Goal: Navigation & Orientation: Find specific page/section

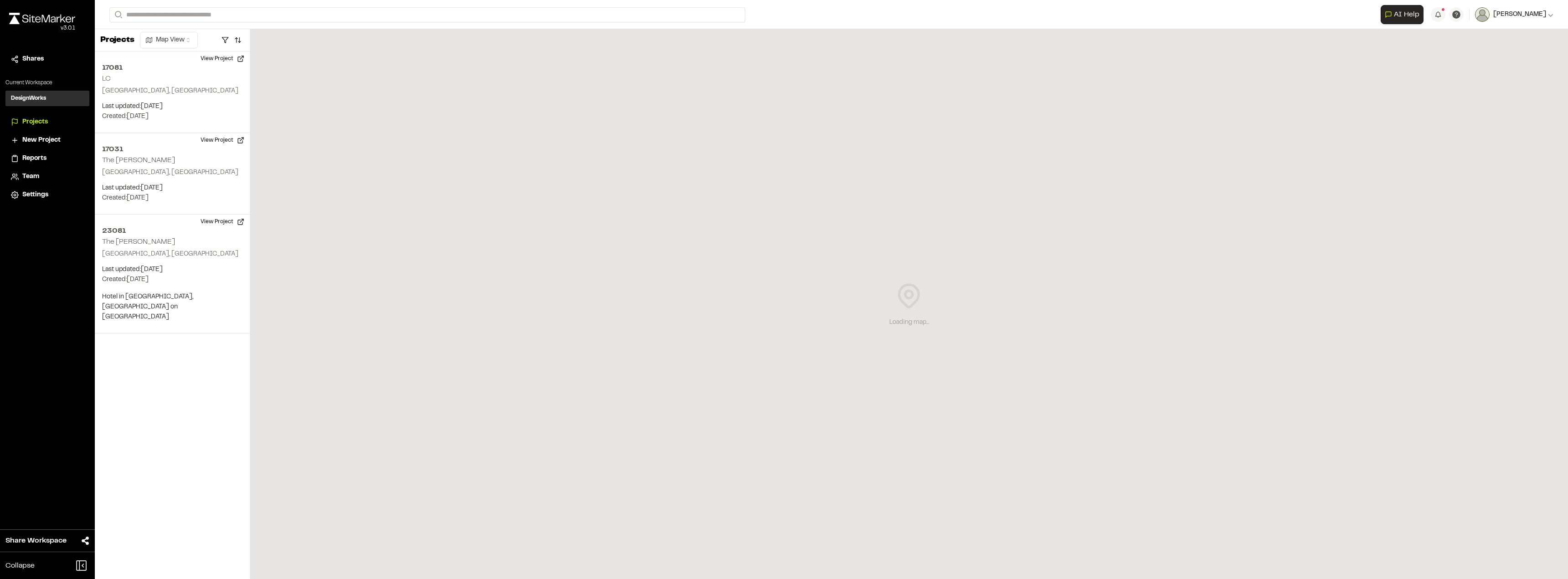
click at [1508, 10] on span "[PERSON_NAME]" at bounding box center [1519, 14] width 53 height 10
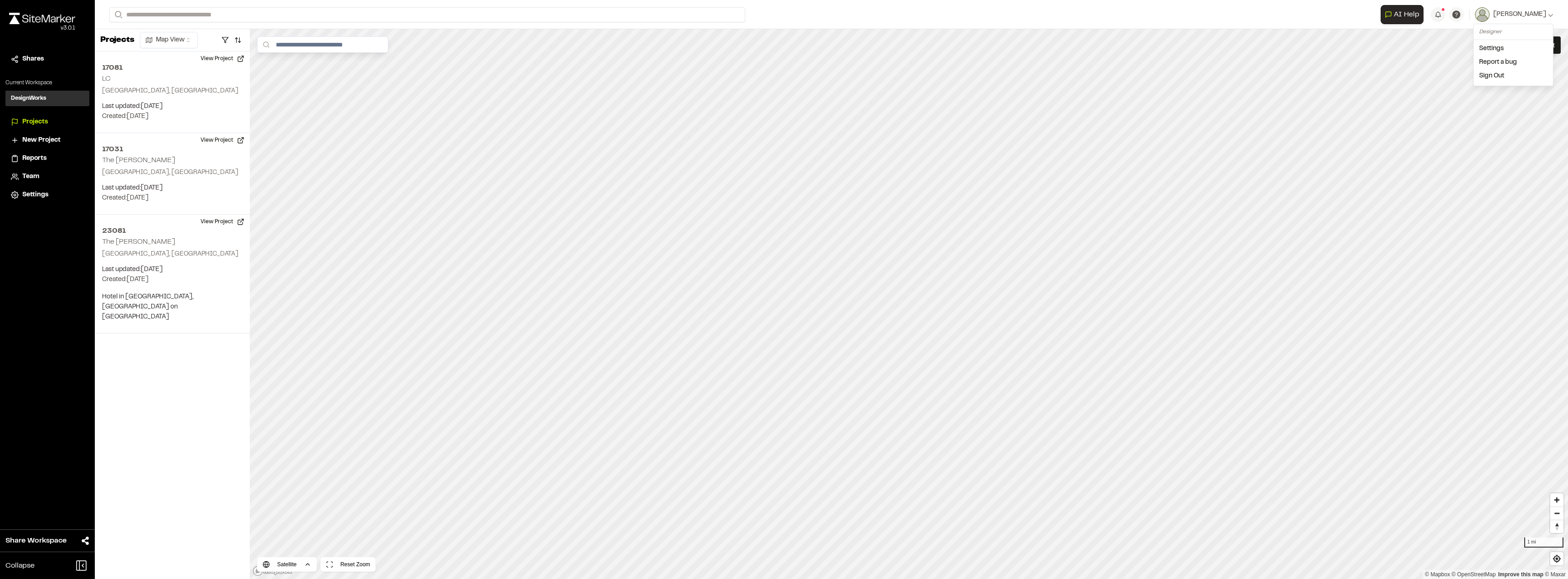
click at [1496, 48] on link "Settings" at bounding box center [1513, 49] width 79 height 13
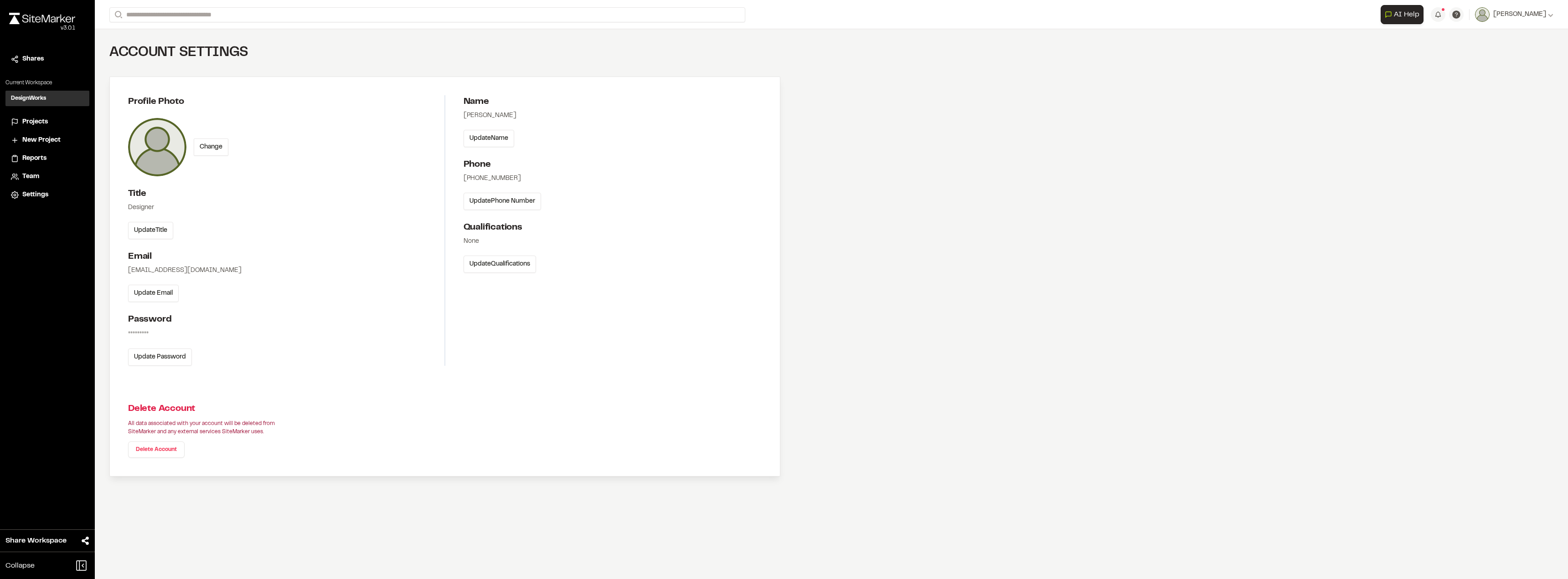
click at [45, 125] on span "Projects" at bounding box center [35, 121] width 25 height 10
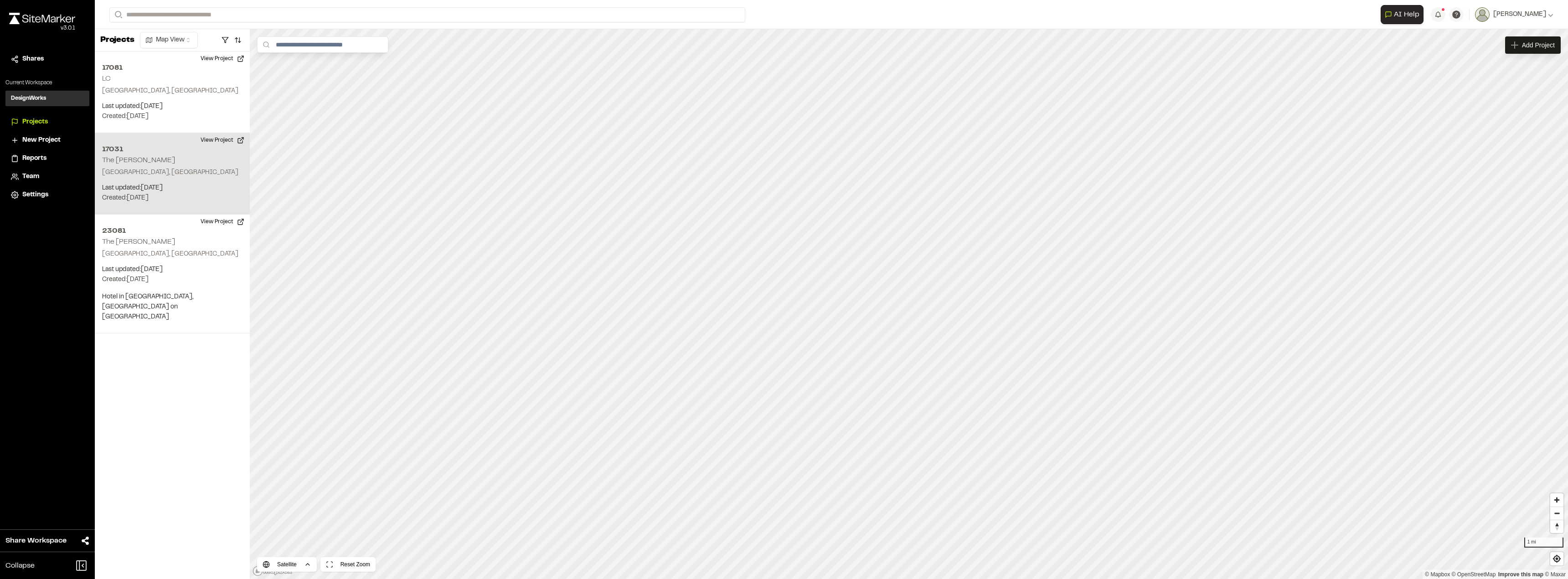
click at [173, 174] on p "Charleston, SC" at bounding box center [173, 173] width 140 height 10
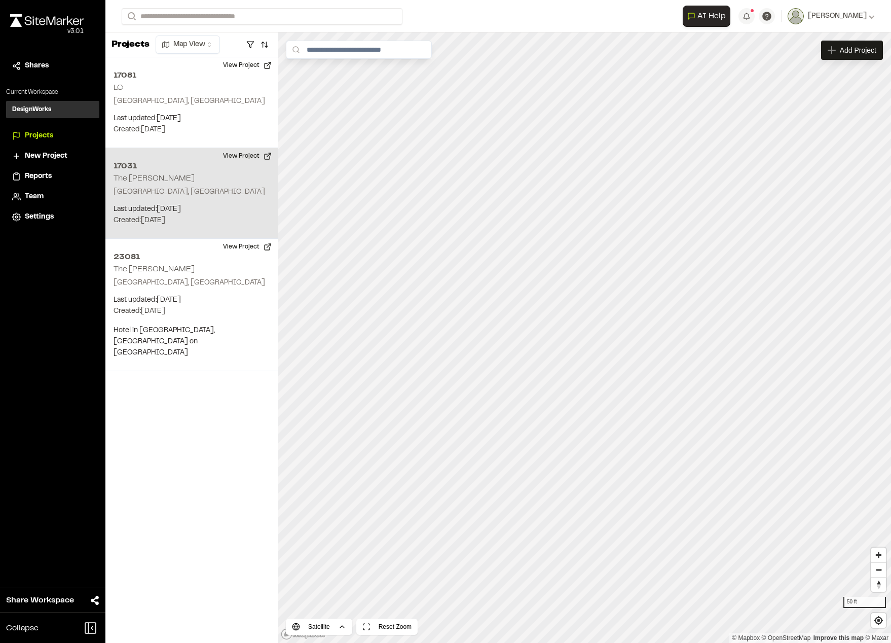
click at [155, 176] on h2 "The [PERSON_NAME]" at bounding box center [154, 178] width 81 height 7
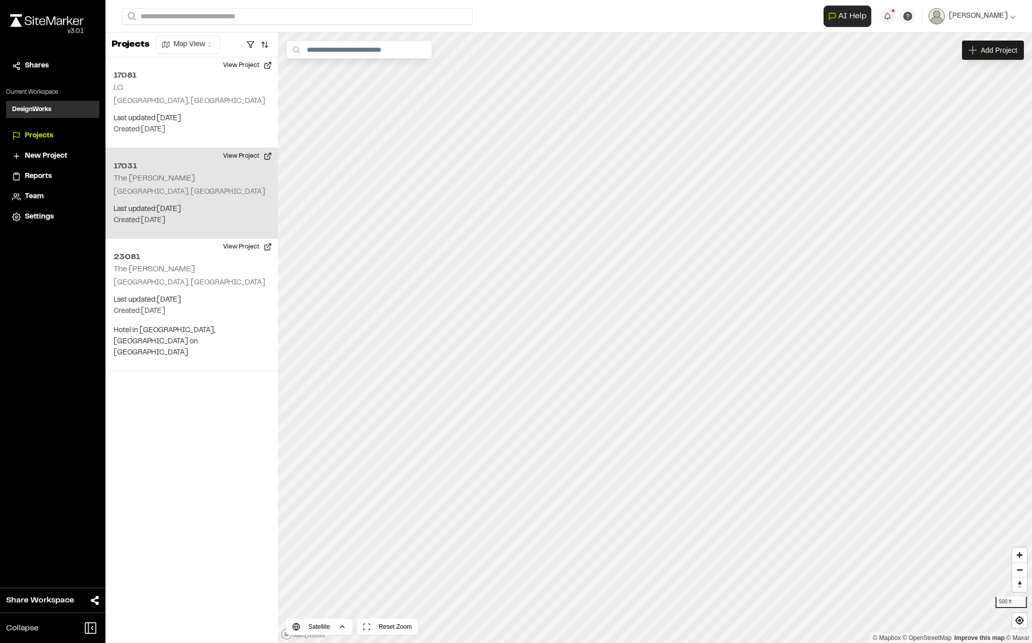
click at [178, 217] on p "Created: Jul 17, 2025" at bounding box center [192, 220] width 156 height 11
click at [236, 151] on button "View Project" at bounding box center [247, 156] width 61 height 16
click at [246, 151] on button "View Project" at bounding box center [247, 156] width 61 height 16
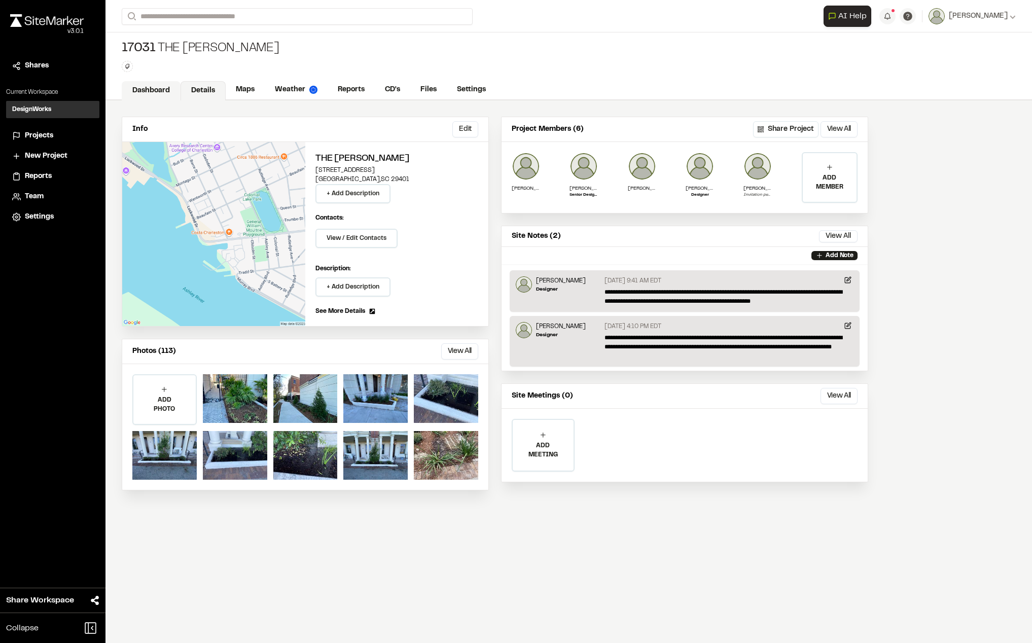
click at [147, 83] on link "Dashboard" at bounding box center [151, 90] width 59 height 19
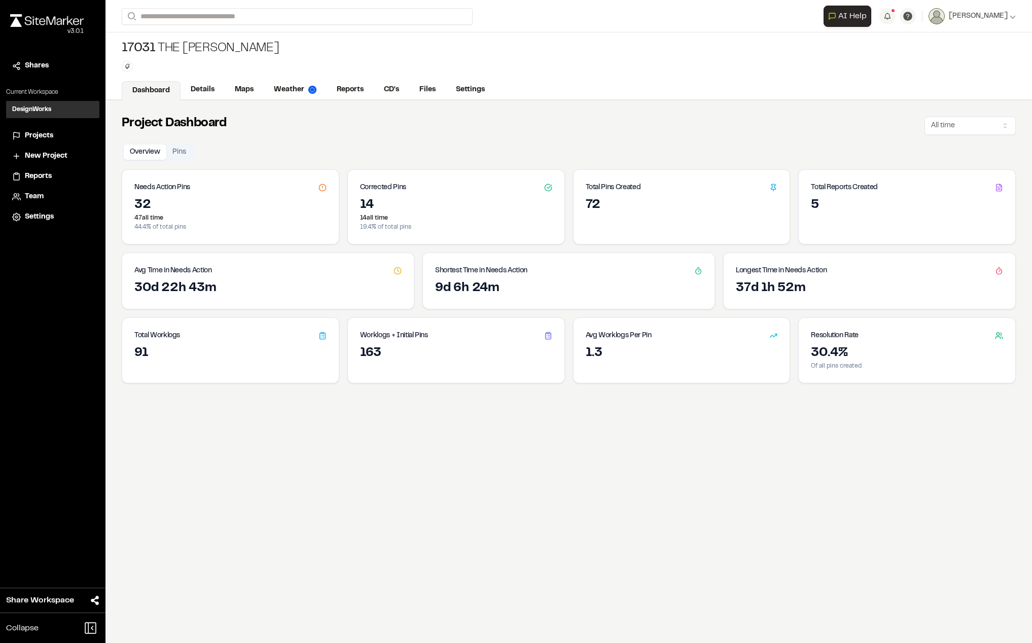
click at [417, 199] on div "14" at bounding box center [456, 205] width 192 height 16
click at [263, 202] on div "32" at bounding box center [230, 205] width 192 height 16
drag, startPoint x: 665, startPoint y: 232, endPoint x: 724, endPoint y: 210, distance: 63.7
click at [665, 232] on div "Total Pins Created 72" at bounding box center [681, 206] width 217 height 75
click at [859, 227] on div "Total Reports Created 5" at bounding box center [906, 206] width 217 height 75
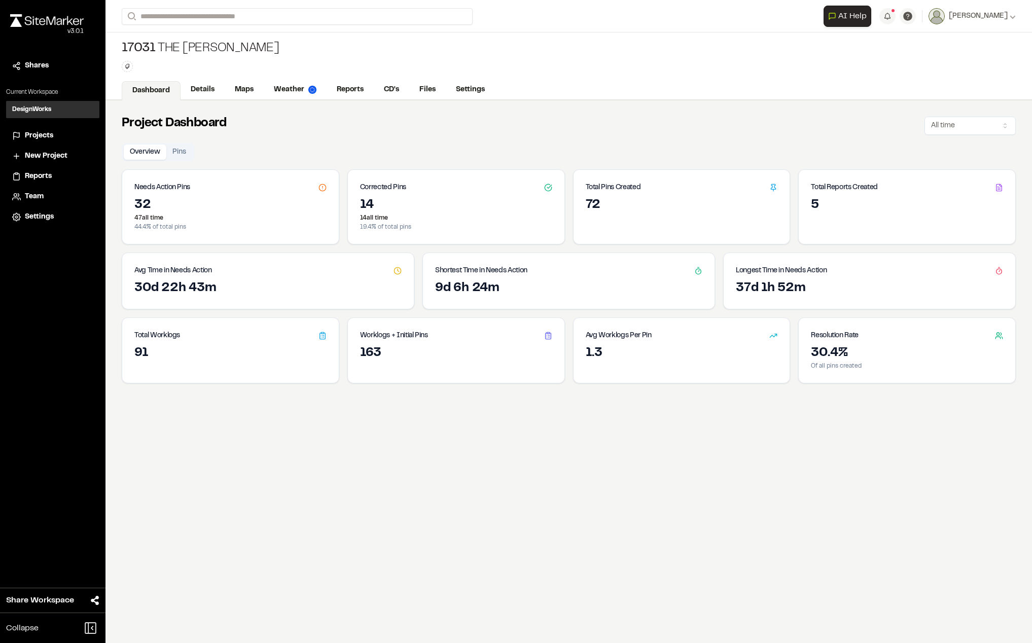
click at [225, 227] on p "44.4 % of total pins" at bounding box center [230, 227] width 192 height 9
click at [179, 278] on div "Avg Time in Needs Action" at bounding box center [268, 266] width 292 height 27
click at [769, 285] on div "37d 1h 52m" at bounding box center [869, 288] width 267 height 16
click at [610, 213] on div "72" at bounding box center [682, 205] width 192 height 16
click at [862, 223] on div "5" at bounding box center [906, 211] width 216 height 28
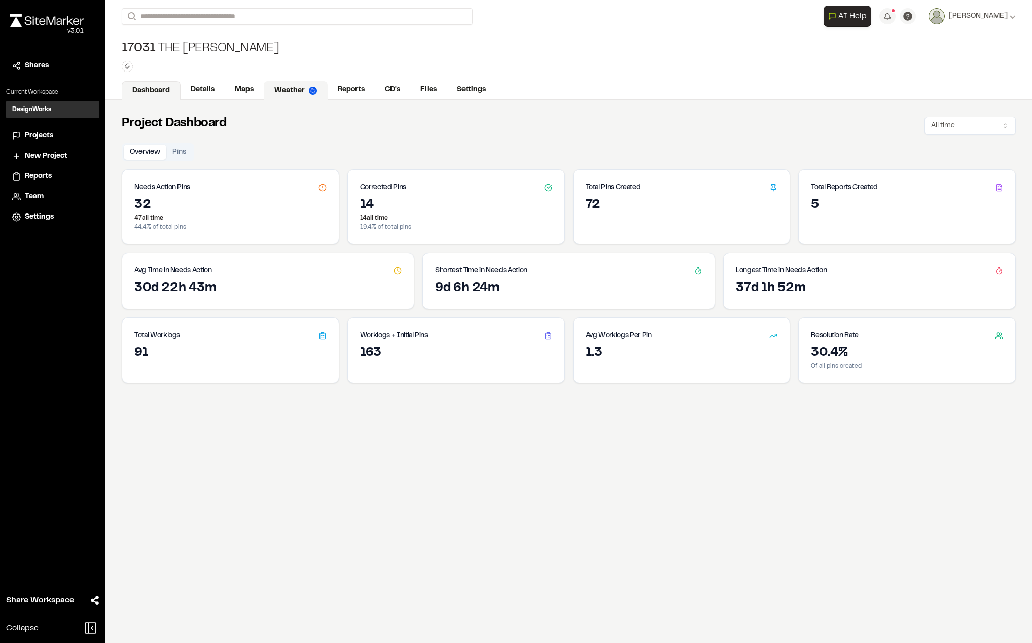
click at [305, 84] on link "Weather" at bounding box center [296, 90] width 64 height 19
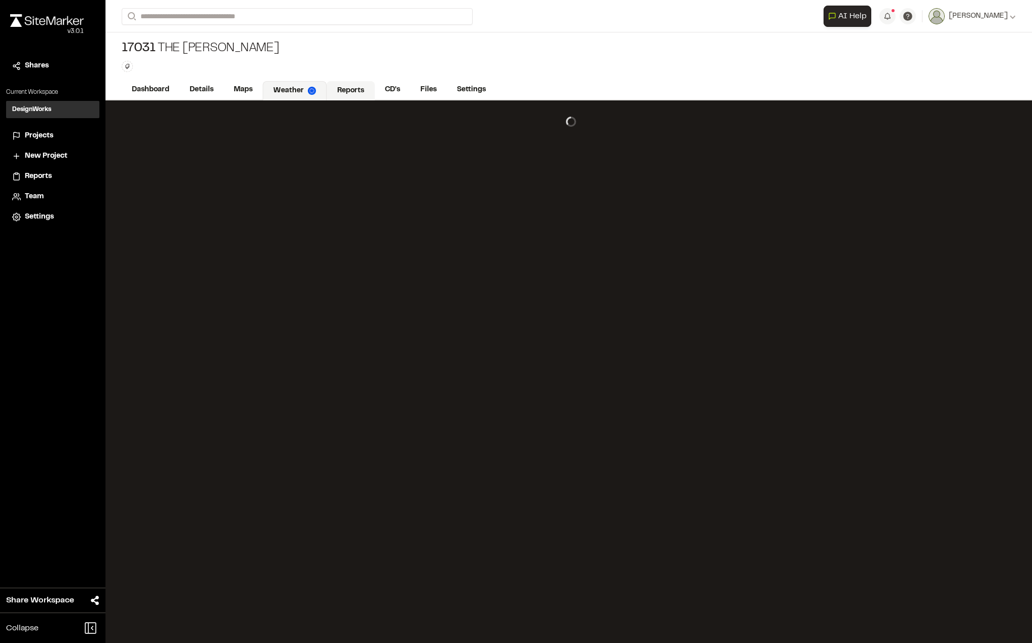
click at [354, 94] on link "Reports" at bounding box center [350, 90] width 48 height 19
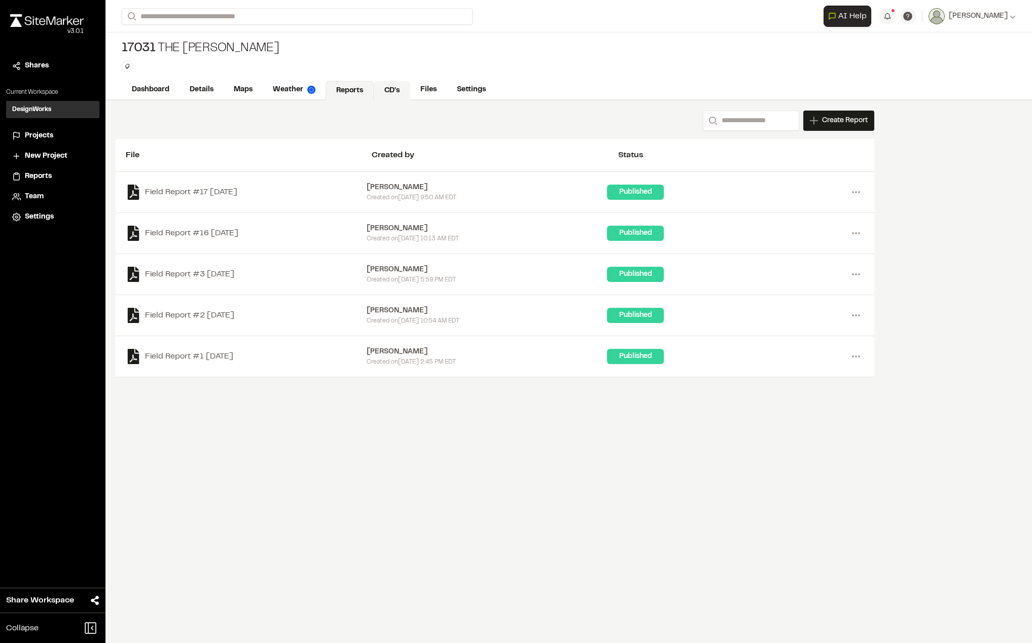
click at [404, 90] on link "CD's" at bounding box center [392, 90] width 37 height 19
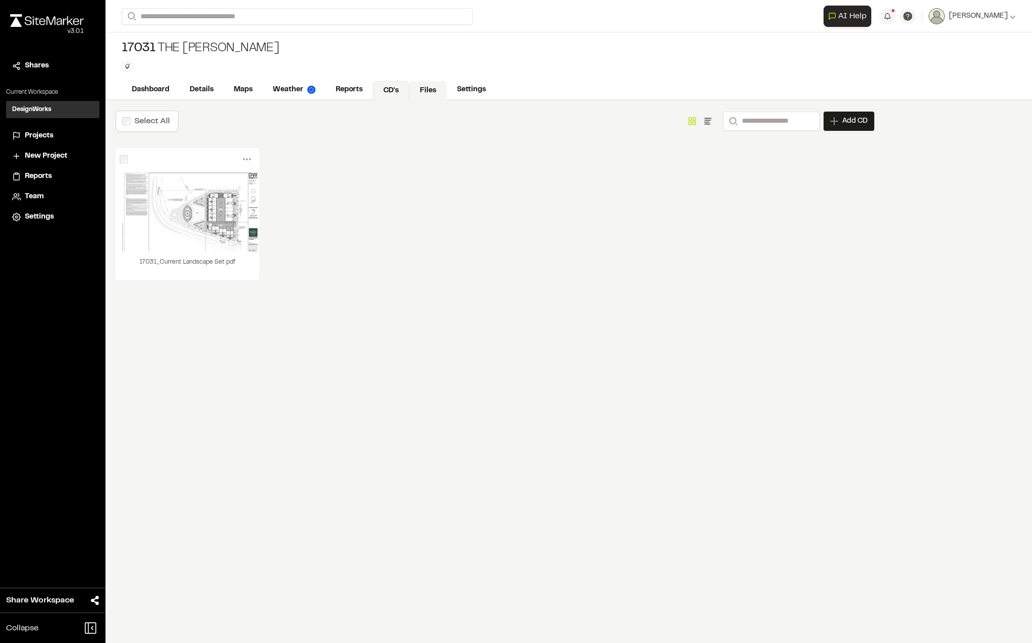
click at [431, 86] on link "Files" at bounding box center [428, 90] width 38 height 19
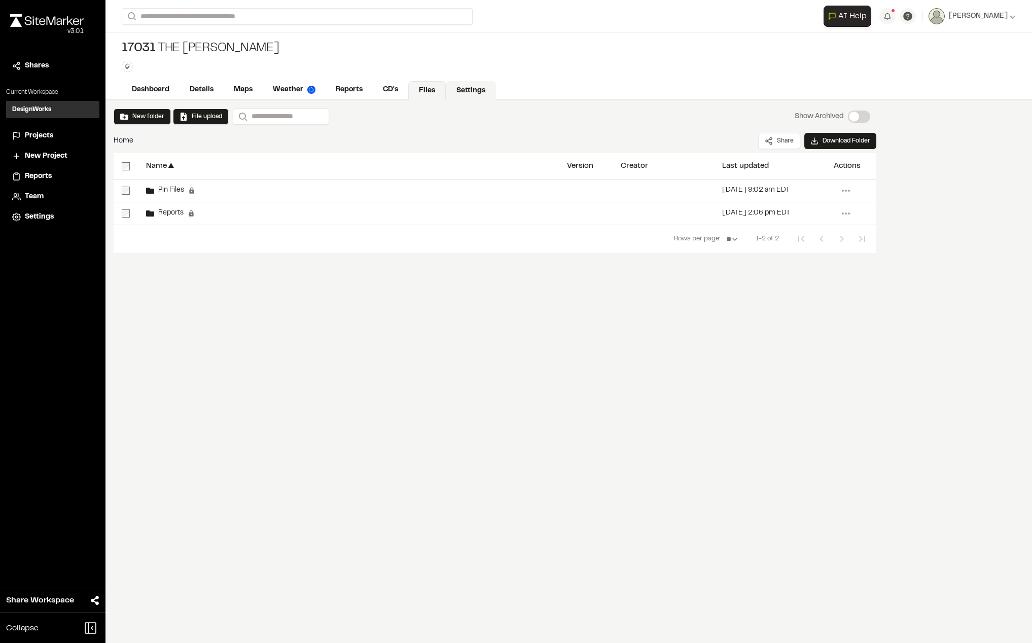
click at [476, 87] on link "Settings" at bounding box center [471, 90] width 50 height 19
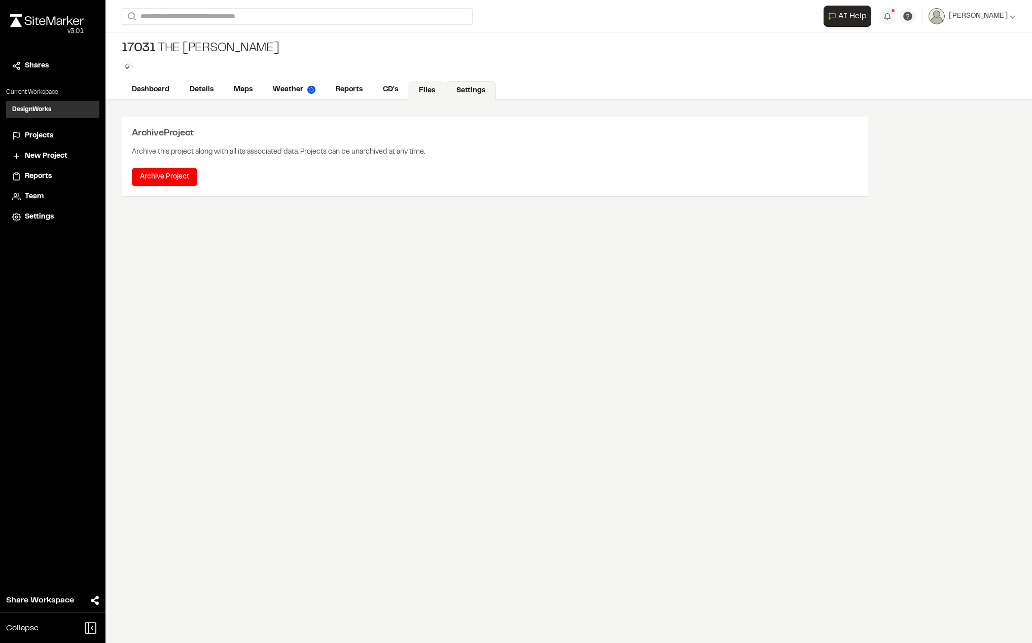
click at [431, 92] on link "Files" at bounding box center [427, 90] width 38 height 19
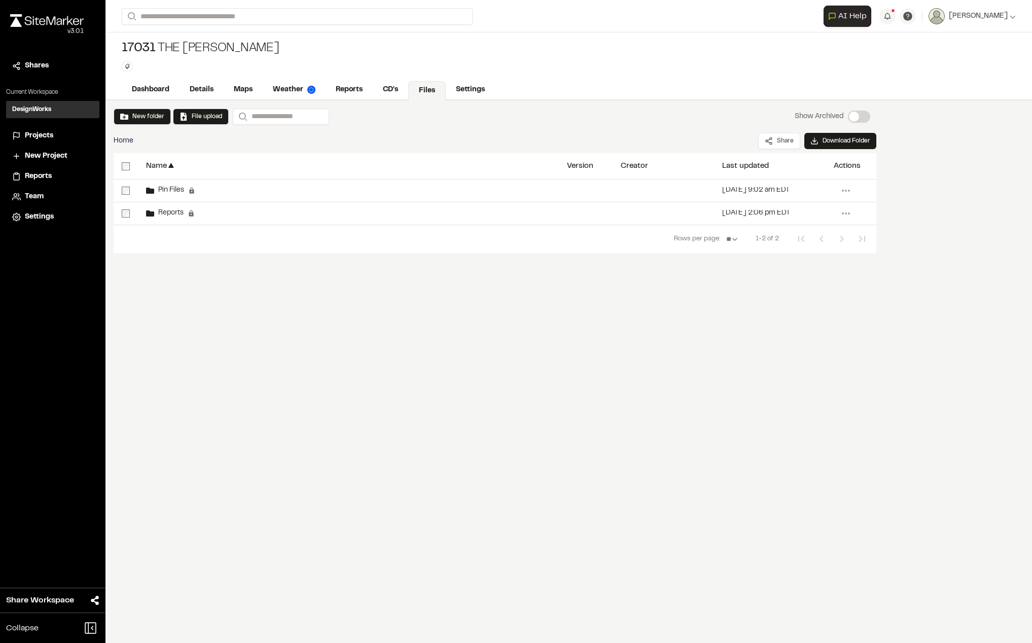
click at [300, 79] on div "17031 The Charles Type Enter or comma to add tag." at bounding box center [568, 56] width 926 height 48
click at [299, 86] on link "Weather" at bounding box center [295, 90] width 64 height 19
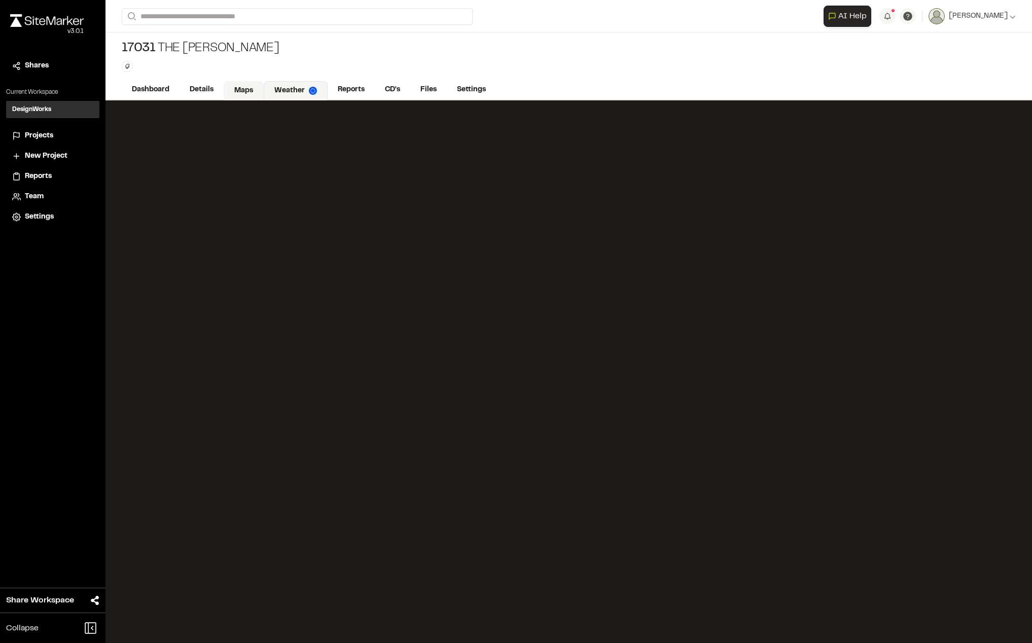
click at [239, 90] on link "Maps" at bounding box center [244, 90] width 40 height 19
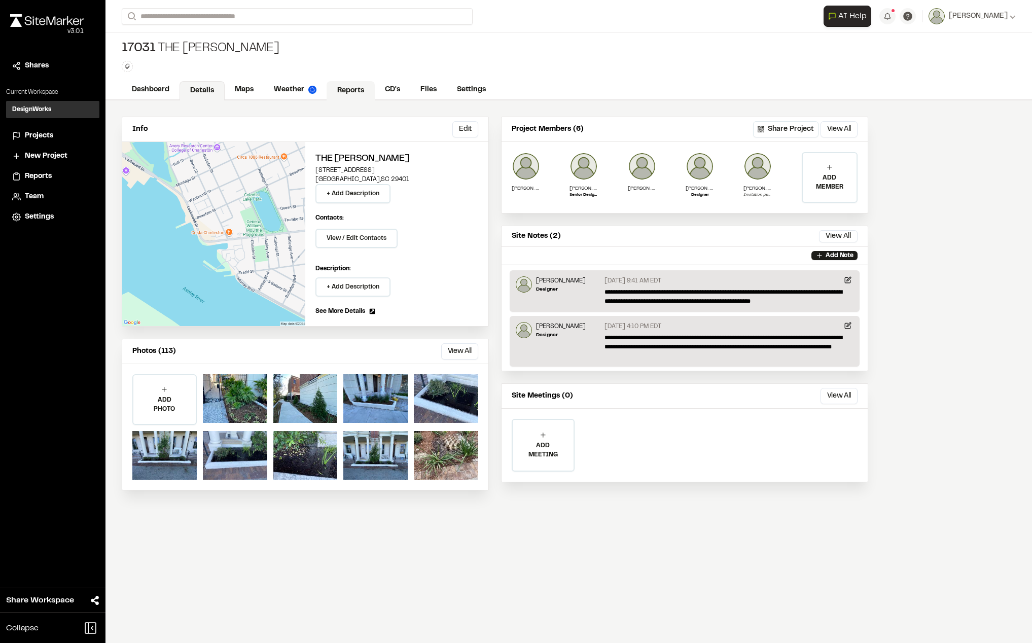
click at [361, 92] on link "Reports" at bounding box center [350, 90] width 48 height 19
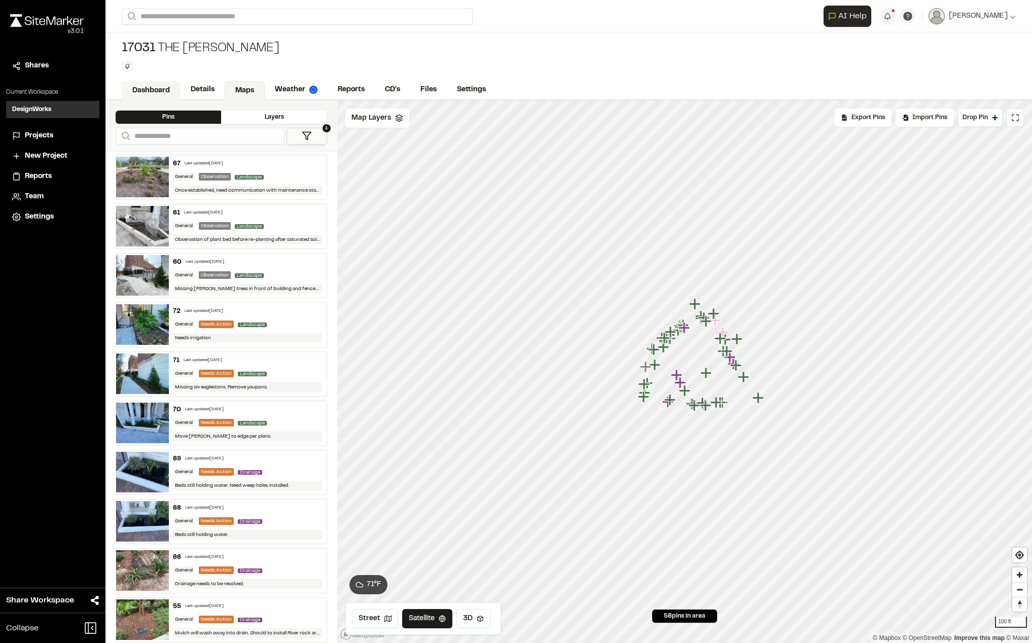
click at [136, 86] on link "Dashboard" at bounding box center [151, 90] width 59 height 19
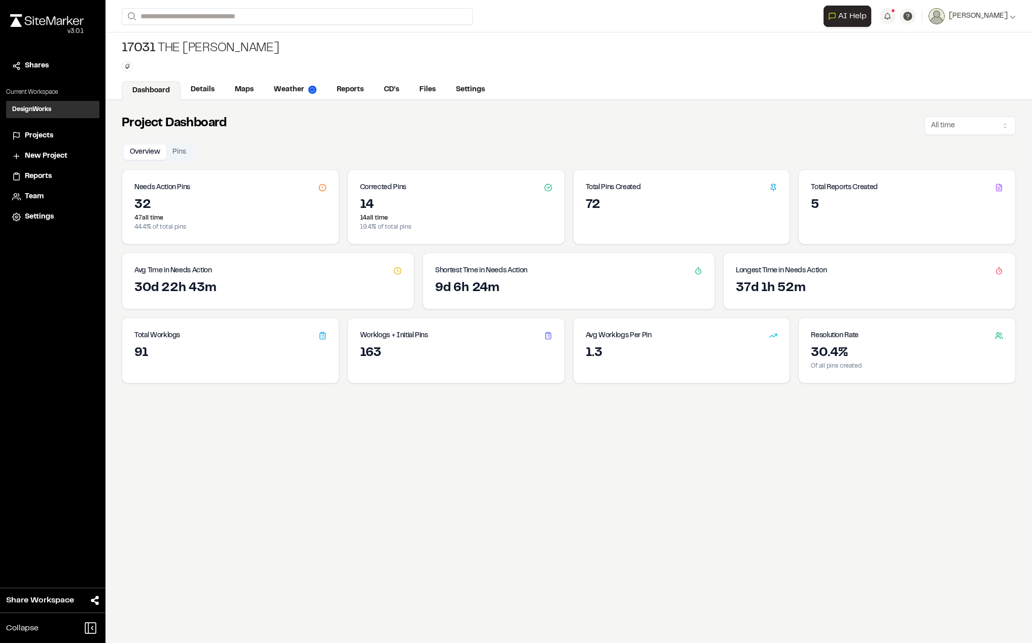
click at [409, 200] on div "14" at bounding box center [456, 205] width 192 height 16
click at [613, 209] on div "72" at bounding box center [682, 205] width 192 height 16
click at [183, 198] on div "32" at bounding box center [230, 205] width 192 height 16
click at [211, 78] on div "17031 The Charles Type Enter or comma to add tag." at bounding box center [568, 56] width 926 height 48
click at [205, 86] on link "Details" at bounding box center [202, 90] width 45 height 19
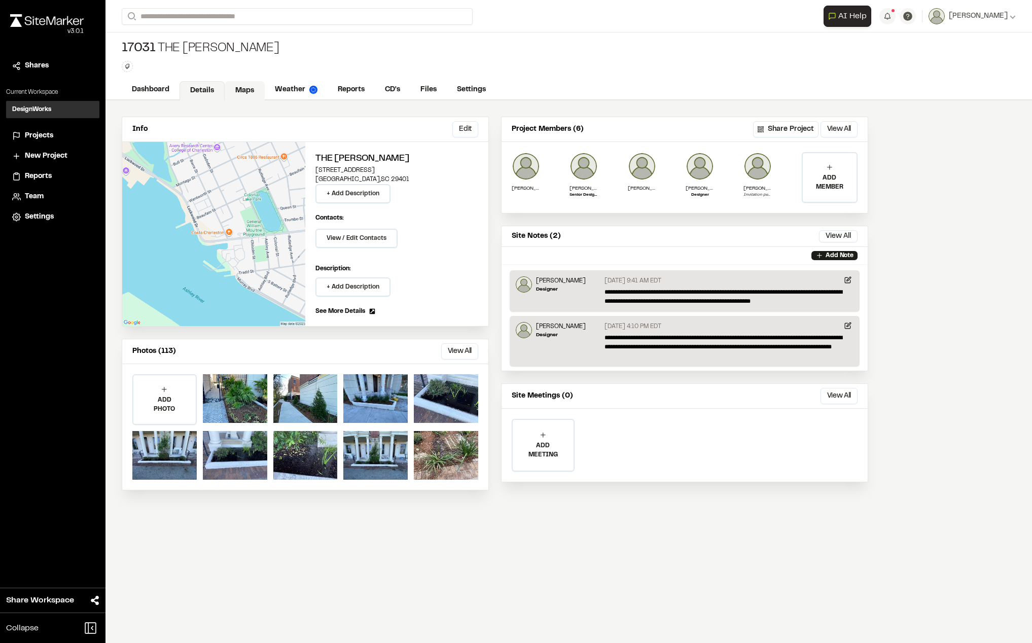
click at [244, 90] on link "Maps" at bounding box center [245, 90] width 40 height 19
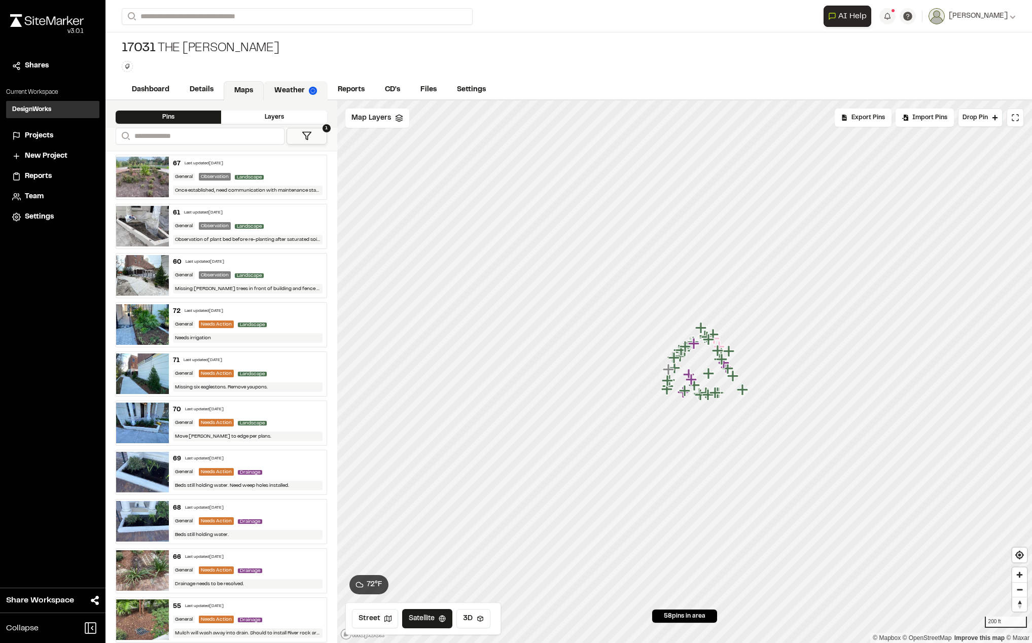
click at [290, 90] on link "Weather" at bounding box center [296, 90] width 64 height 19
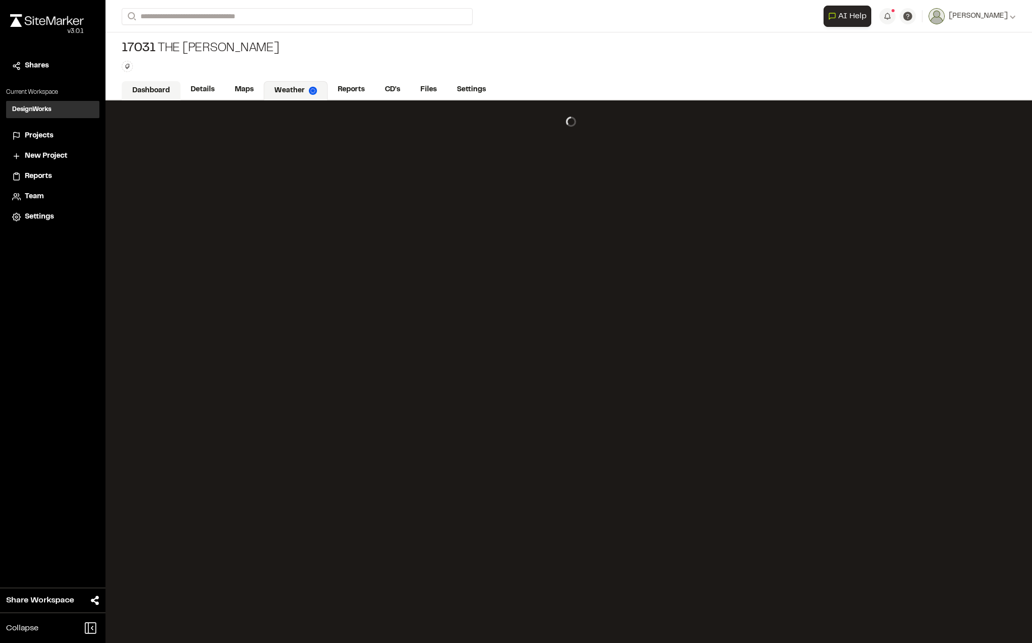
click at [144, 85] on link "Dashboard" at bounding box center [151, 90] width 59 height 19
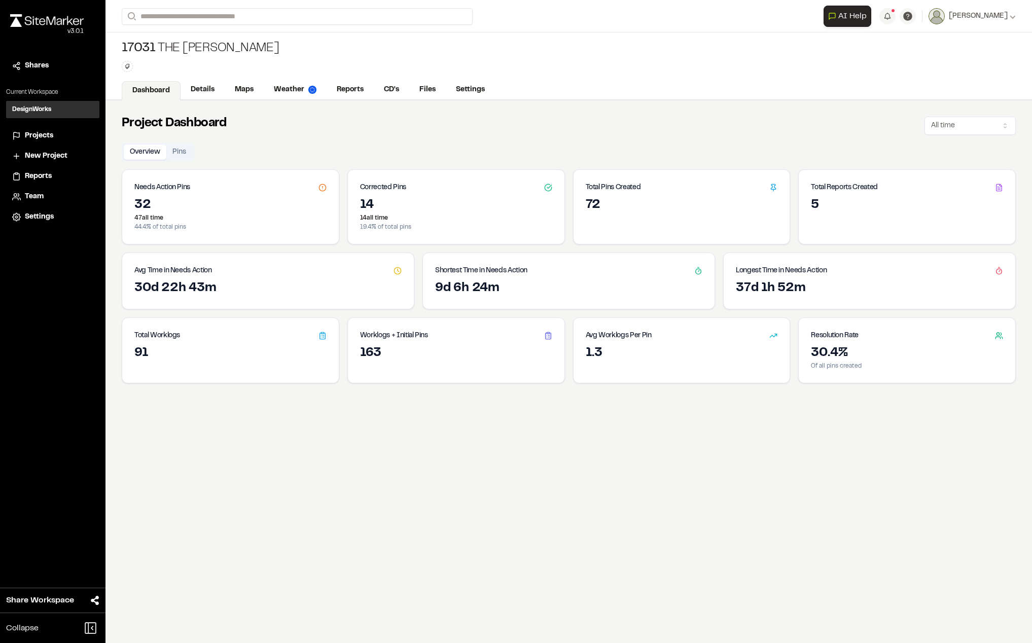
click at [626, 191] on h3 "Total Pins Created" at bounding box center [613, 187] width 55 height 11
click at [388, 194] on div "Corrected Pins" at bounding box center [456, 183] width 216 height 27
click at [259, 195] on div "Needs Action Pins" at bounding box center [230, 183] width 216 height 27
click at [389, 90] on link "CD's" at bounding box center [392, 90] width 37 height 19
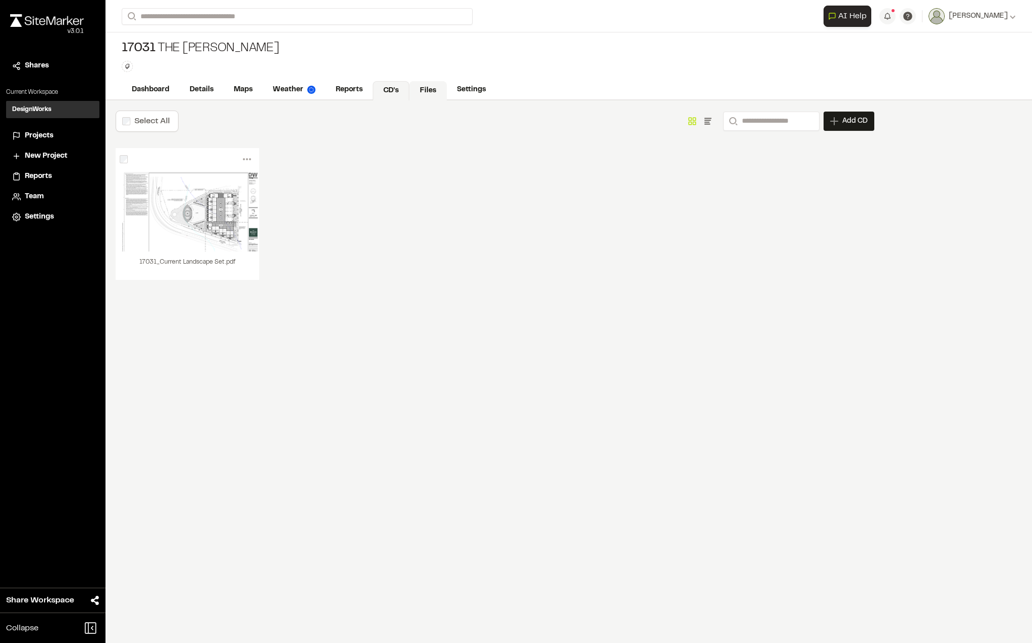
click at [418, 86] on link "Files" at bounding box center [428, 90] width 38 height 19
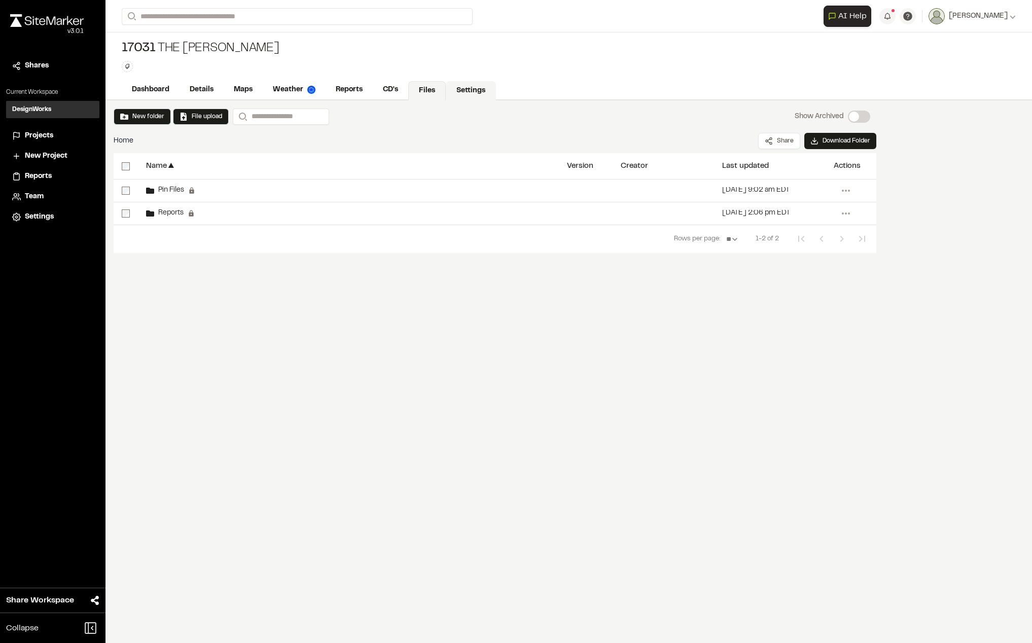
click at [476, 92] on link "Settings" at bounding box center [471, 90] width 50 height 19
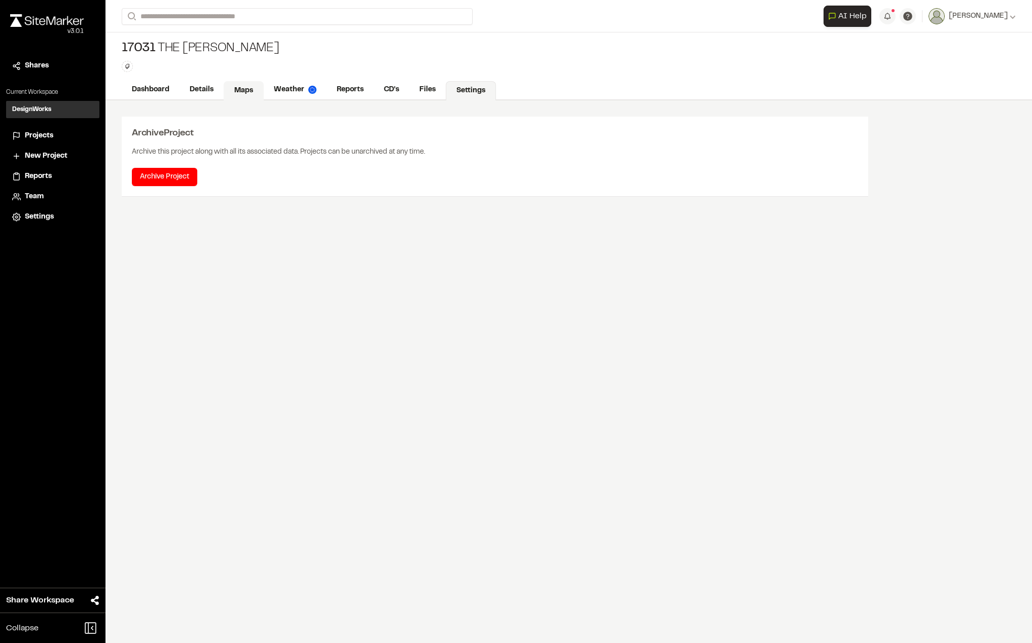
click at [245, 94] on link "Maps" at bounding box center [244, 90] width 40 height 19
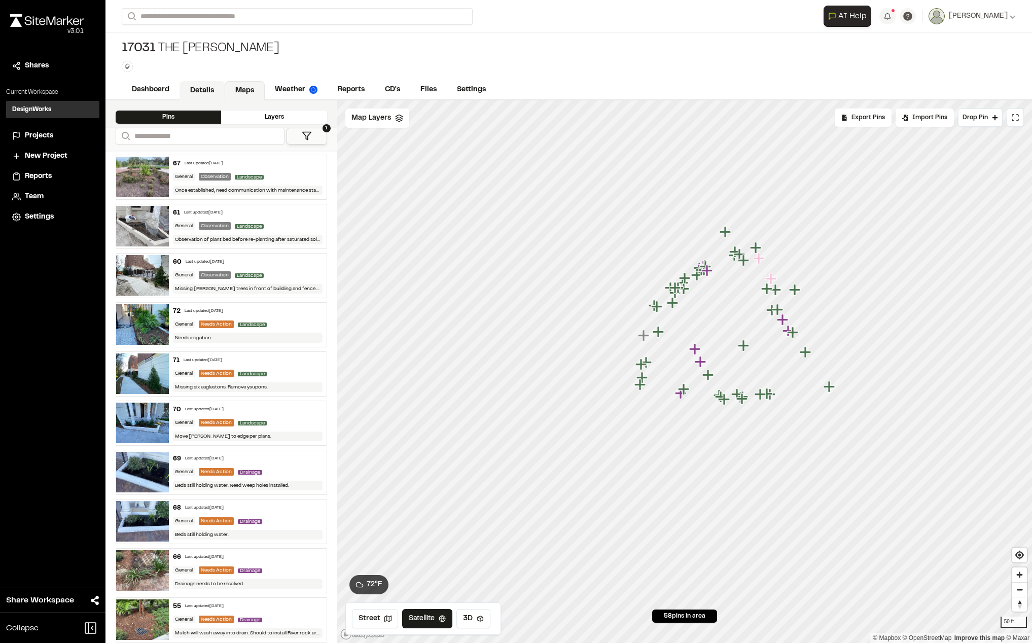
click at [205, 91] on link "Details" at bounding box center [201, 90] width 45 height 19
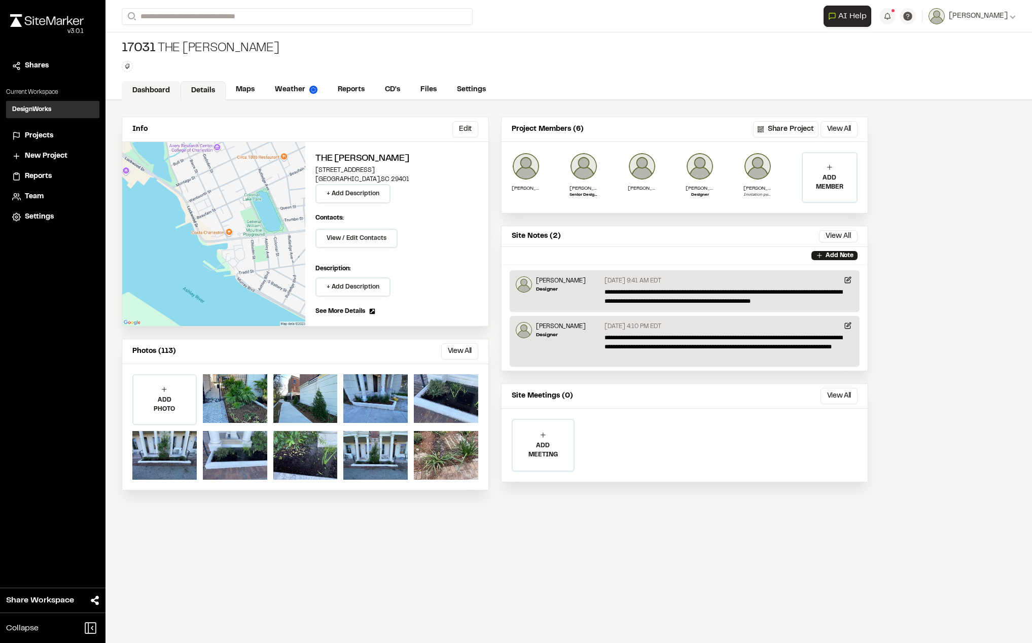
click at [158, 84] on link "Dashboard" at bounding box center [151, 90] width 59 height 19
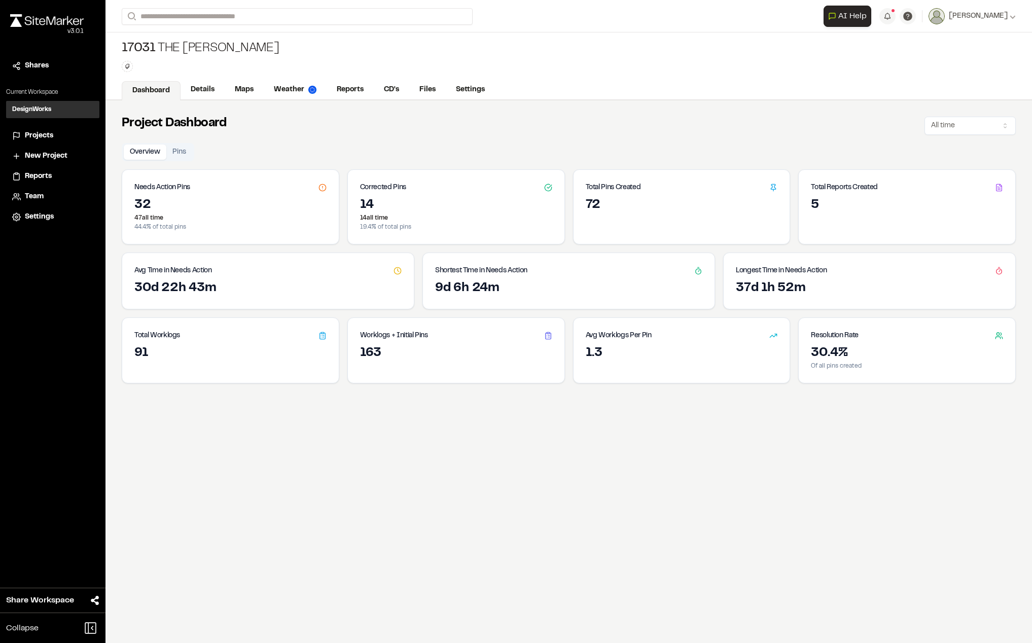
click at [475, 294] on div "9d 6h 24m" at bounding box center [568, 288] width 267 height 16
click at [775, 334] on polyline at bounding box center [776, 335] width 2 height 2
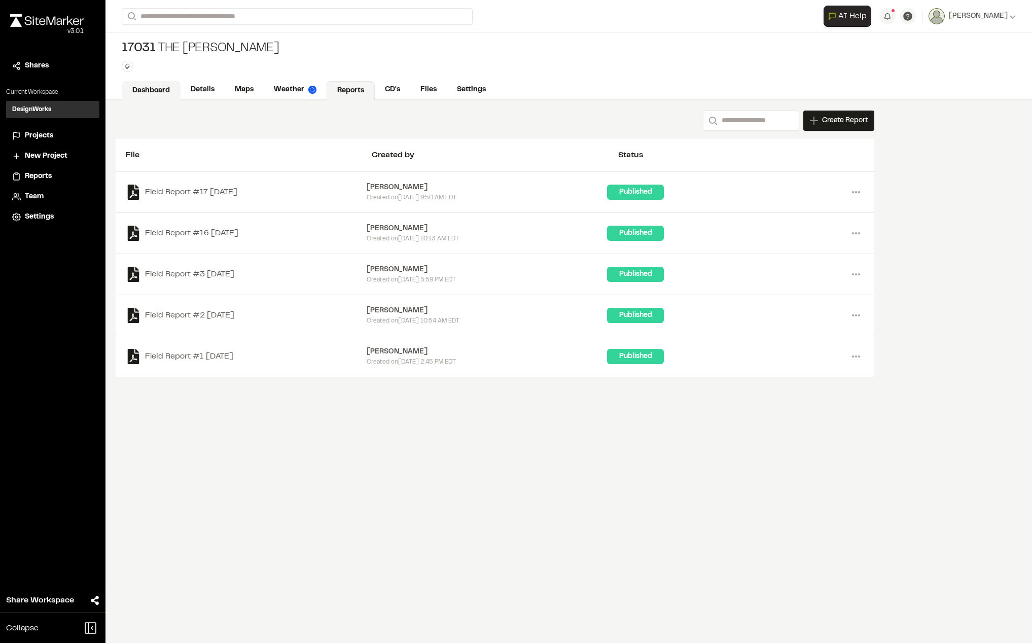
click at [165, 87] on link "Dashboard" at bounding box center [151, 90] width 59 height 19
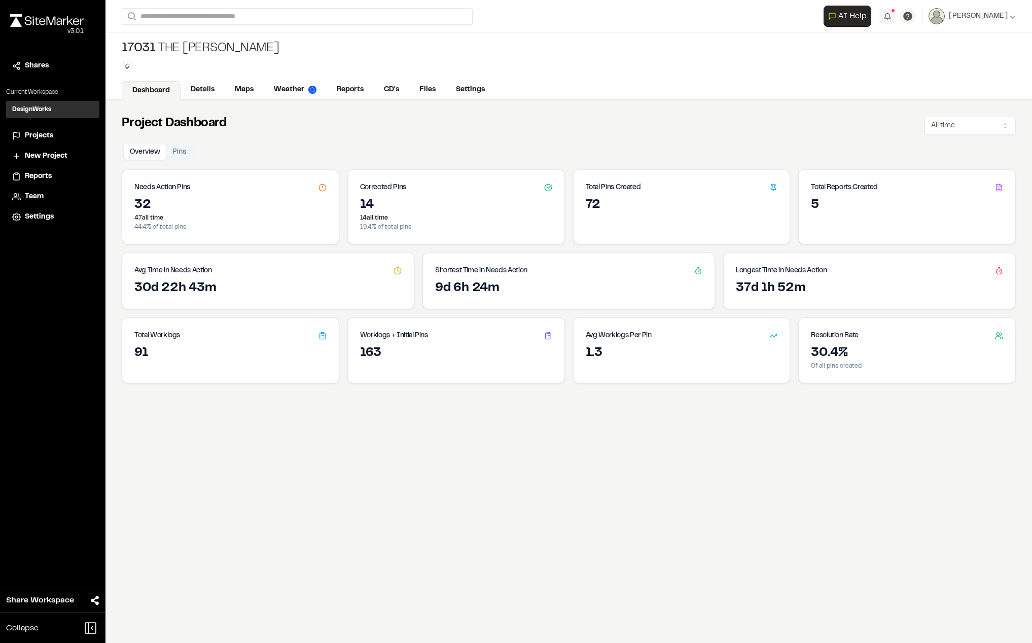
click at [228, 201] on div "32" at bounding box center [230, 205] width 192 height 16
click at [242, 91] on link "Maps" at bounding box center [245, 90] width 40 height 19
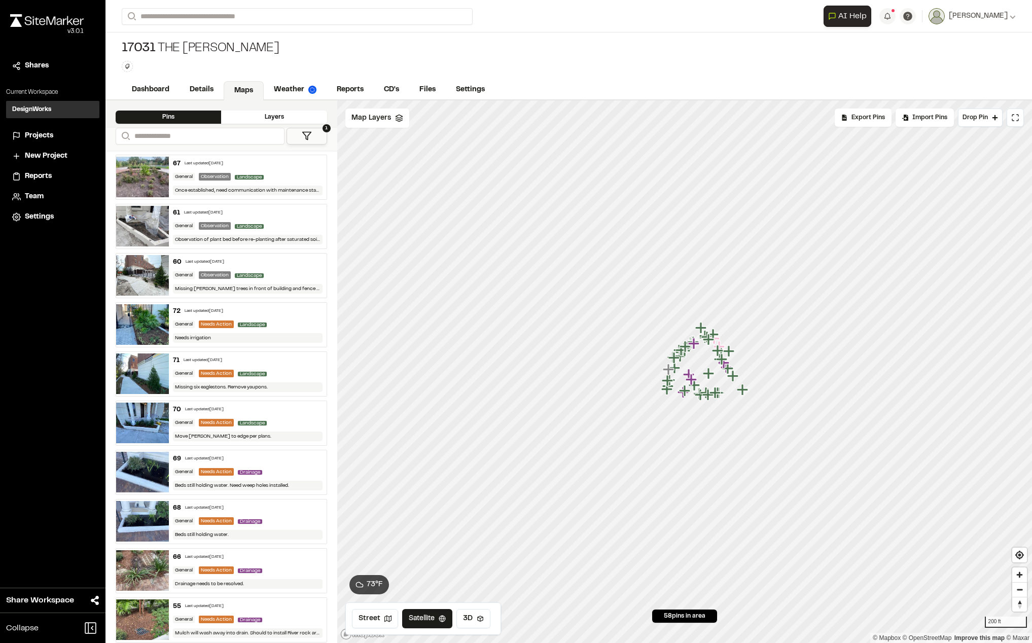
click at [309, 132] on icon at bounding box center [307, 136] width 10 height 10
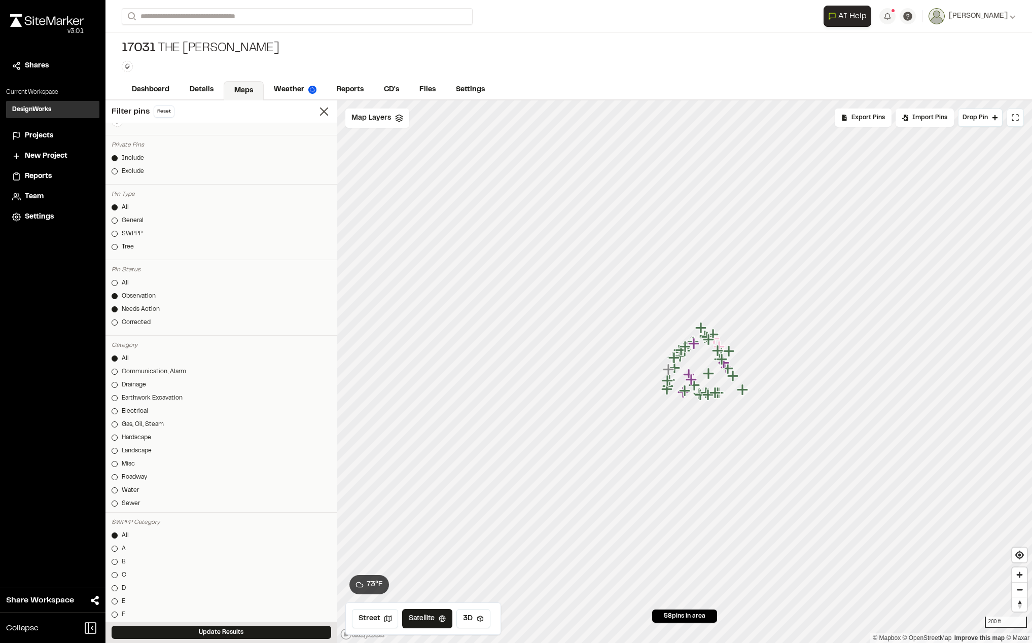
scroll to position [152, 0]
